Goal: Find specific page/section: Find specific page/section

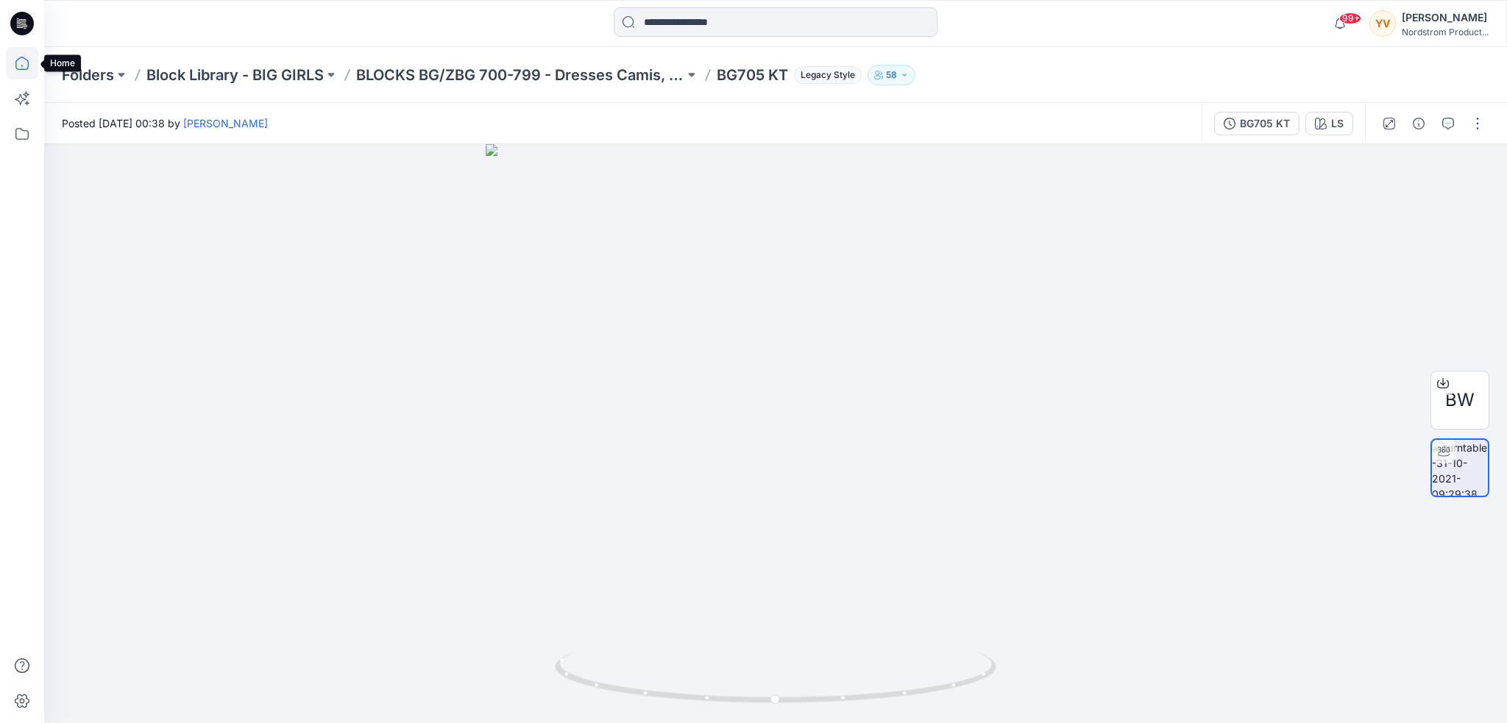
click at [21, 61] on icon at bounding box center [22, 63] width 32 height 32
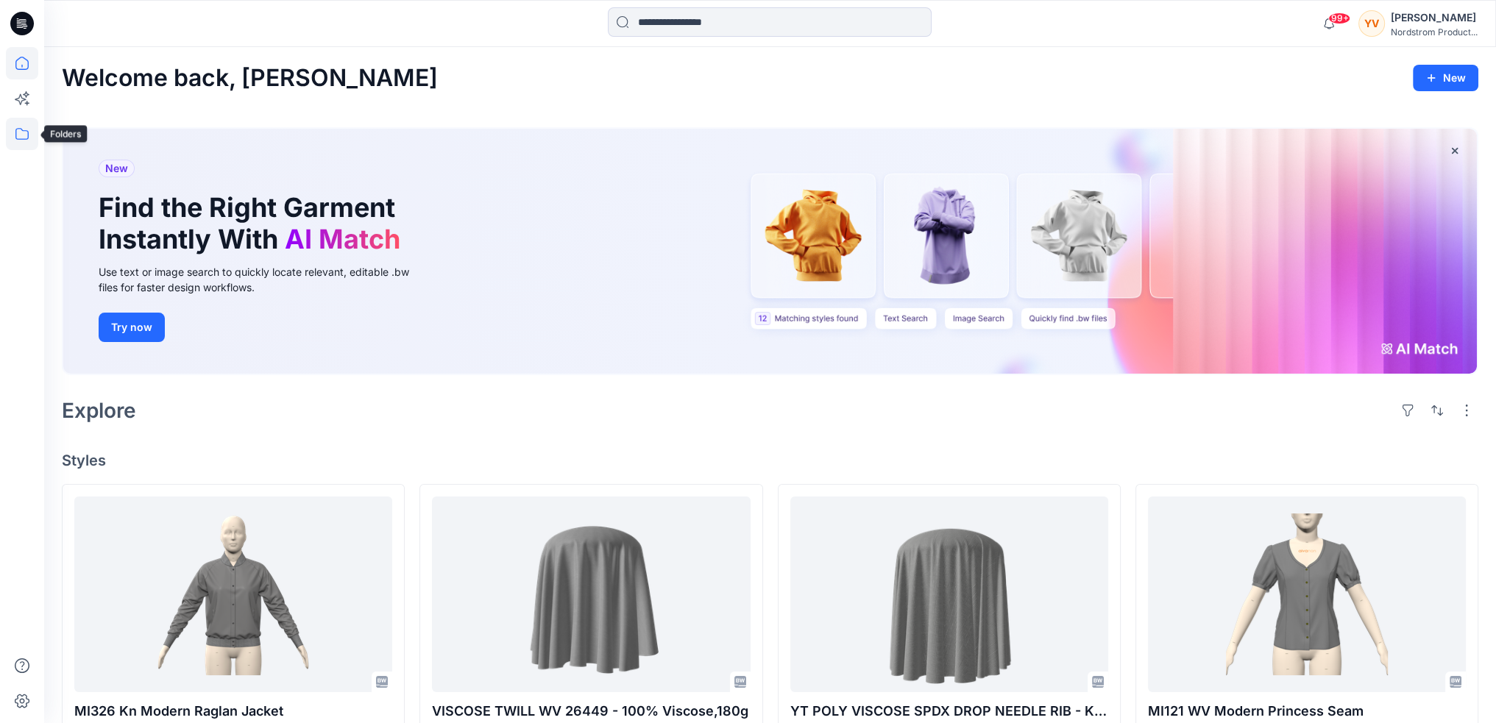
click at [26, 134] on icon at bounding box center [22, 134] width 32 height 32
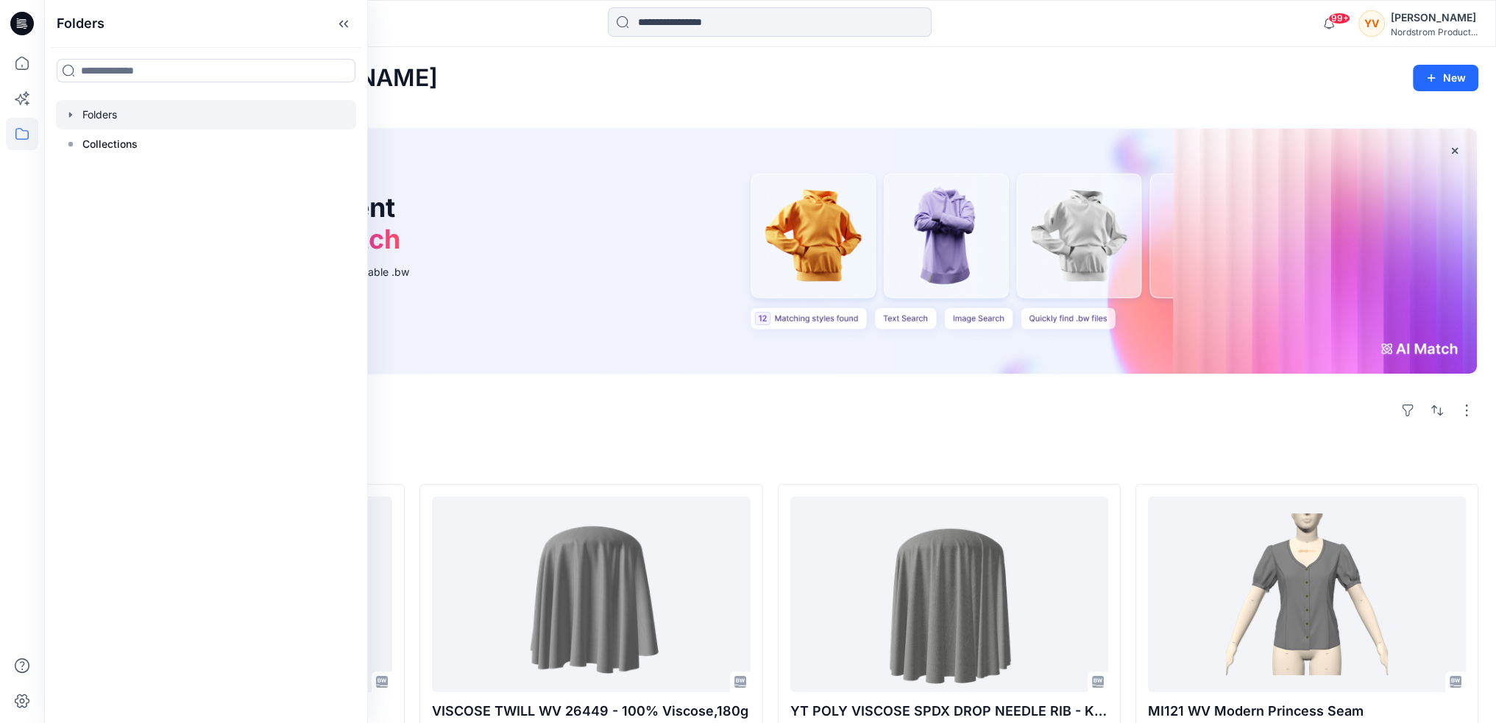
click at [76, 116] on icon "button" at bounding box center [71, 115] width 12 height 12
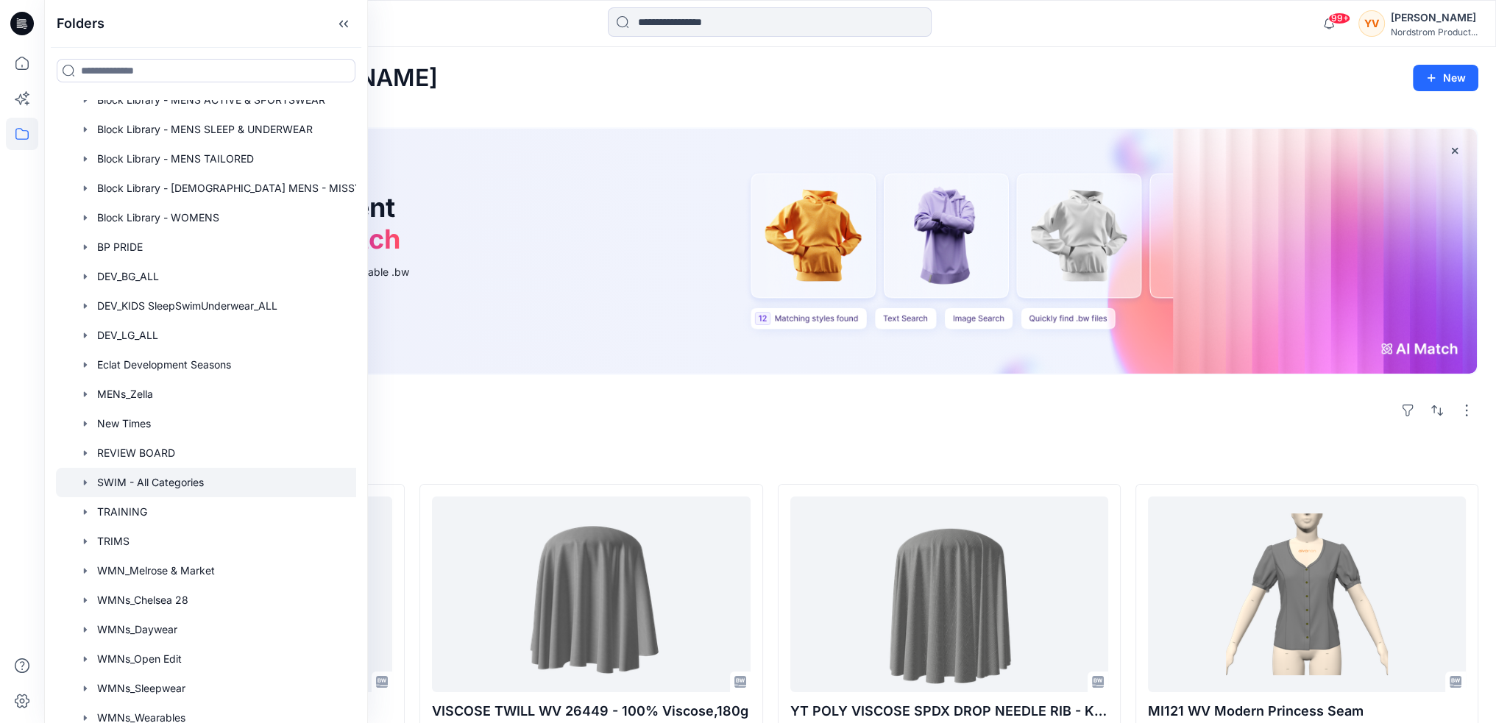
scroll to position [436, 0]
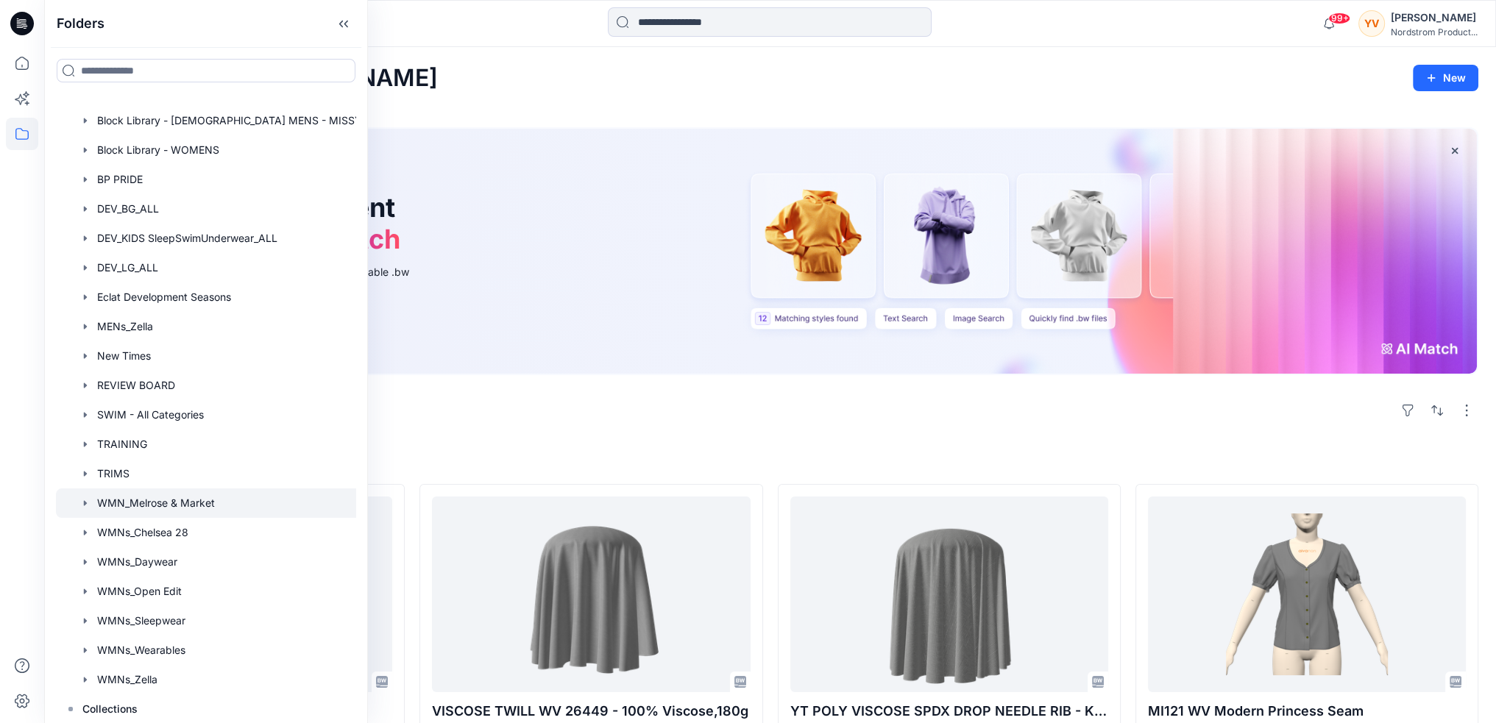
click at [171, 501] on div at bounding box center [213, 503] width 315 height 29
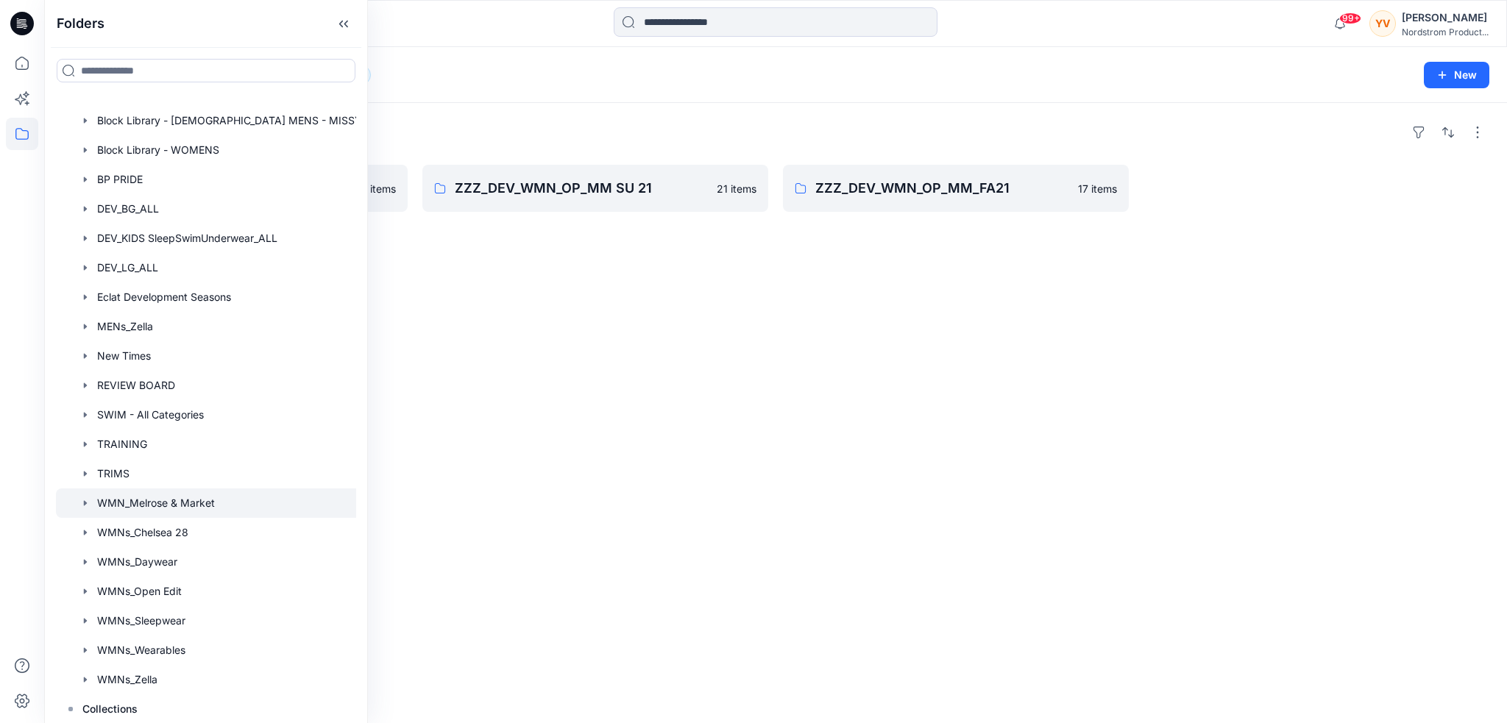
click at [809, 326] on div "Folders ZZZ_DEV_WMN_OP_MM_25 4 items ZZZ_DEV_WMN_OP_MM SU 21 21 items ZZZ_DEV_W…" at bounding box center [775, 413] width 1463 height 620
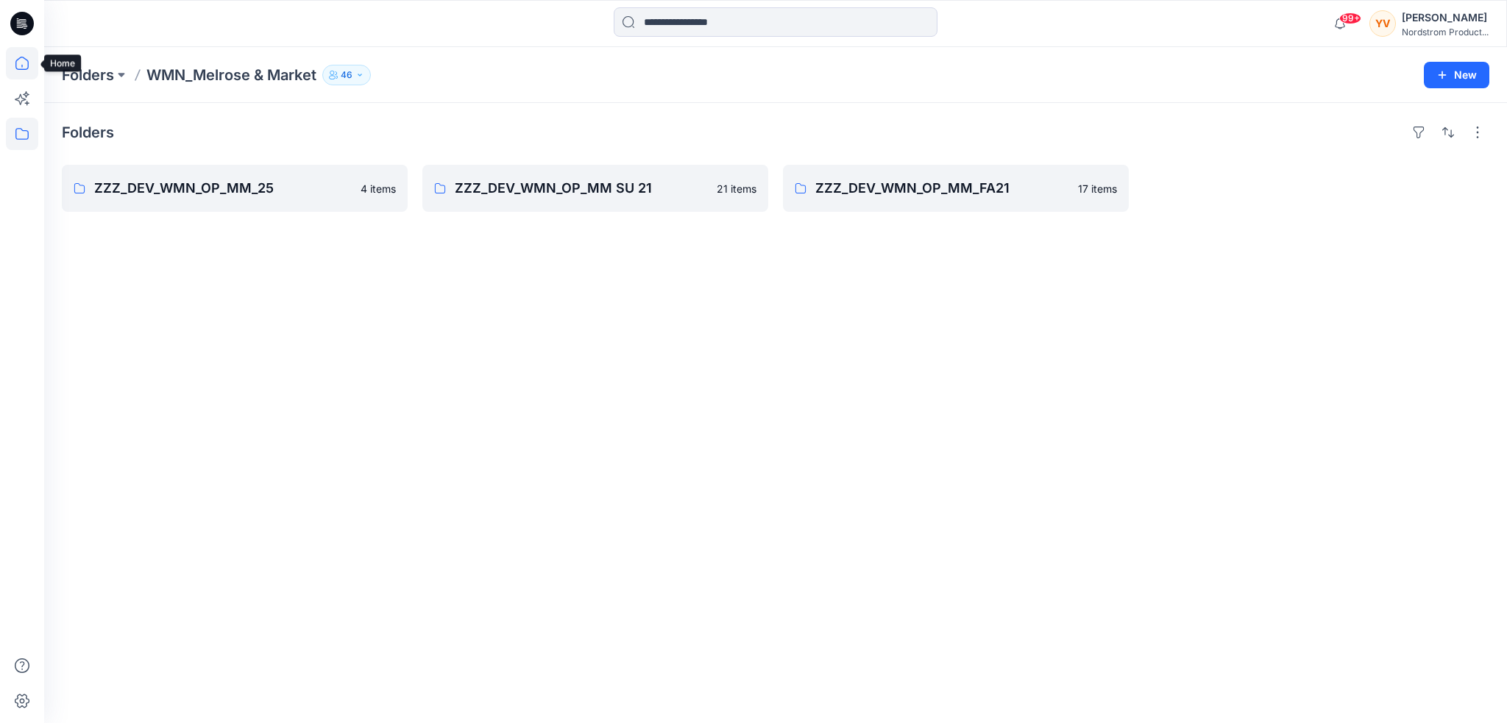
click at [10, 71] on icon at bounding box center [22, 63] width 32 height 32
